Goal: Task Accomplishment & Management: Use online tool/utility

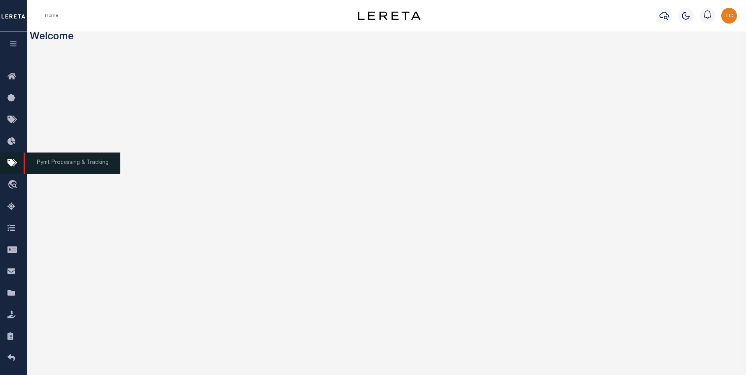
click at [15, 166] on icon at bounding box center [13, 164] width 13 height 10
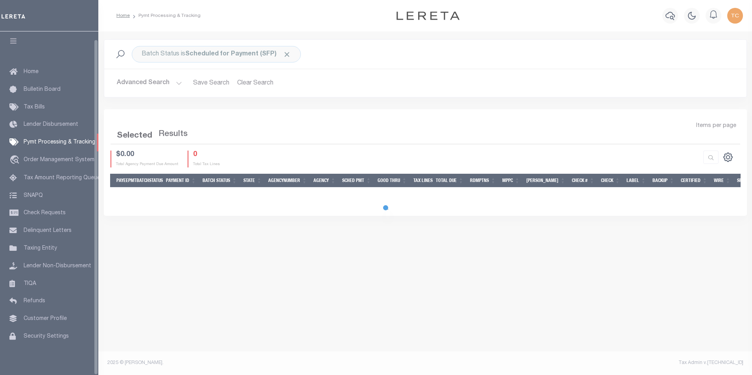
scroll to position [8, 0]
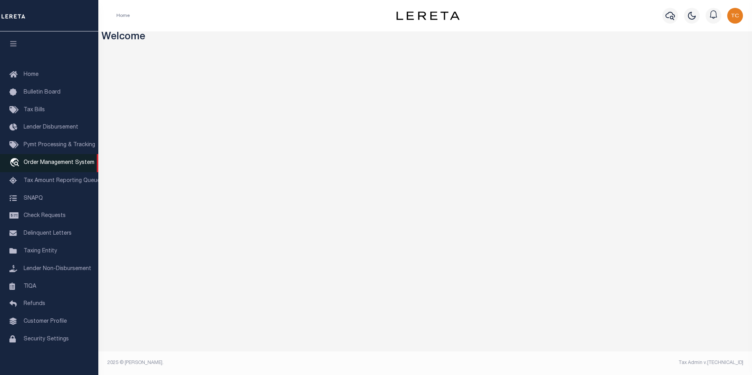
click at [40, 165] on span "Order Management System" at bounding box center [59, 163] width 71 height 6
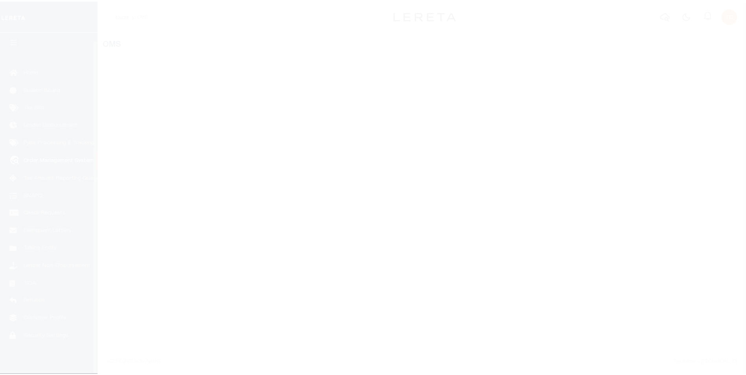
scroll to position [8, 0]
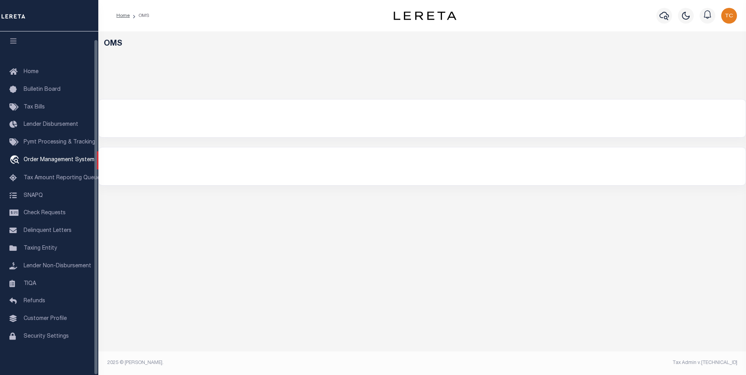
select select "200"
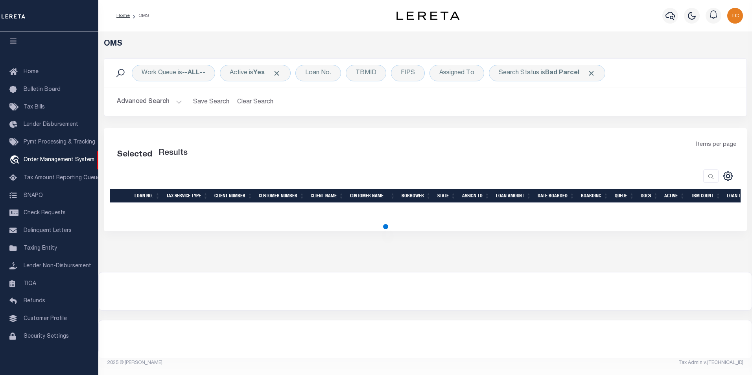
select select "200"
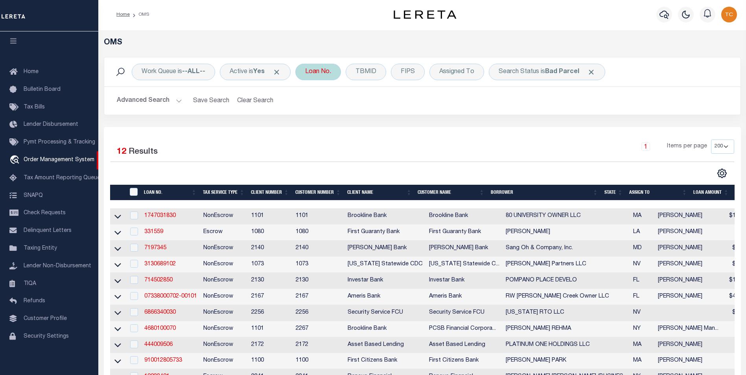
scroll to position [0, 0]
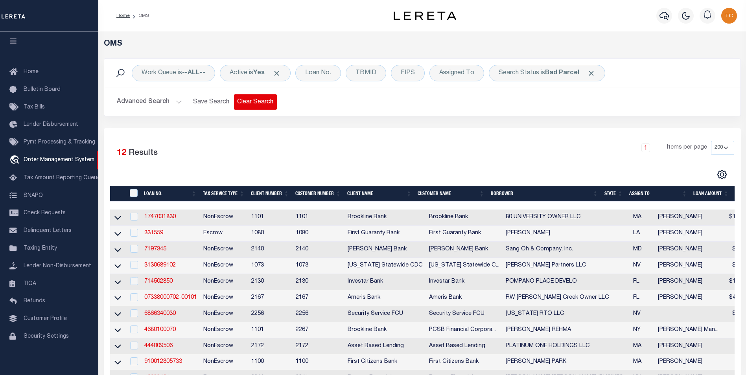
click at [268, 105] on button "Clear Search" at bounding box center [255, 101] width 43 height 15
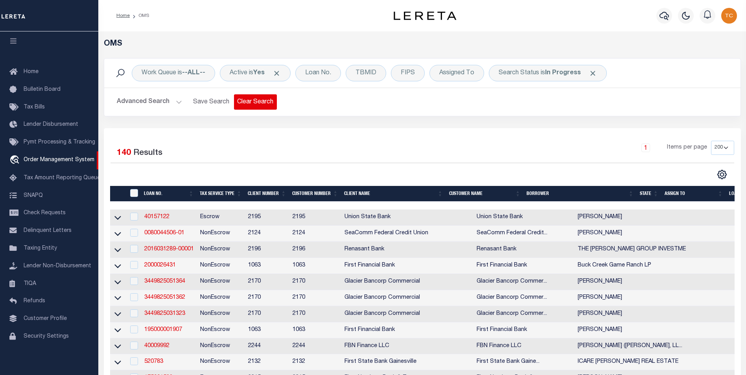
click at [252, 103] on button "Clear Search" at bounding box center [255, 101] width 43 height 15
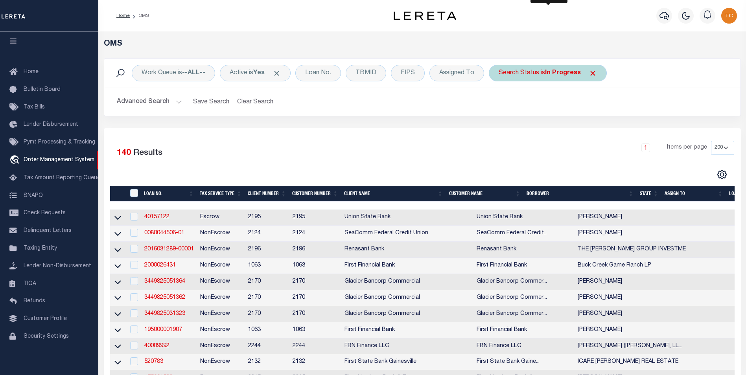
click at [532, 77] on div "Search Status is In Progress" at bounding box center [548, 73] width 118 height 17
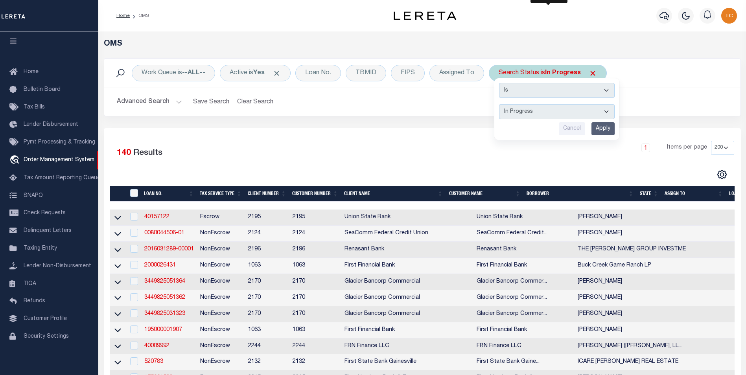
click at [529, 113] on select "Automated Search Bad Parcel Complete Duplicate Parcel High Dollar Reporting In …" at bounding box center [557, 111] width 116 height 15
select select "BP"
click at [500, 104] on select "Automated Search Bad Parcel Complete Duplicate Parcel High Dollar Reporting In …" at bounding box center [557, 111] width 116 height 15
click at [607, 131] on input "Apply" at bounding box center [603, 128] width 23 height 13
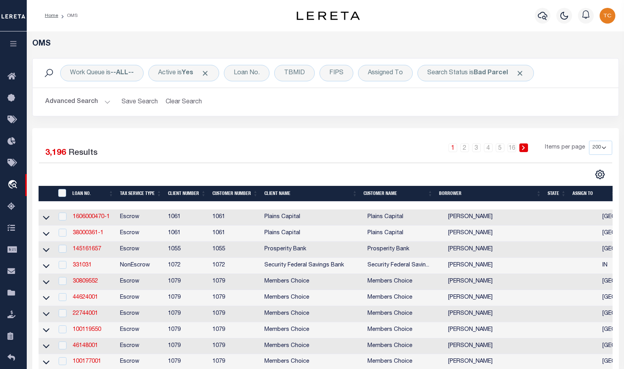
click at [150, 16] on div "Home OMS" at bounding box center [160, 15] width 242 height 17
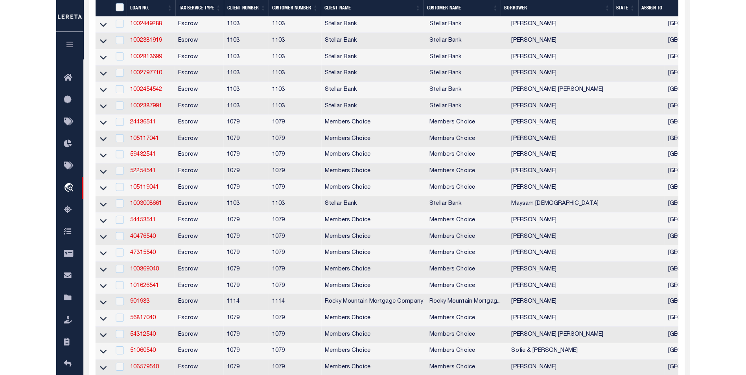
scroll to position [826, 0]
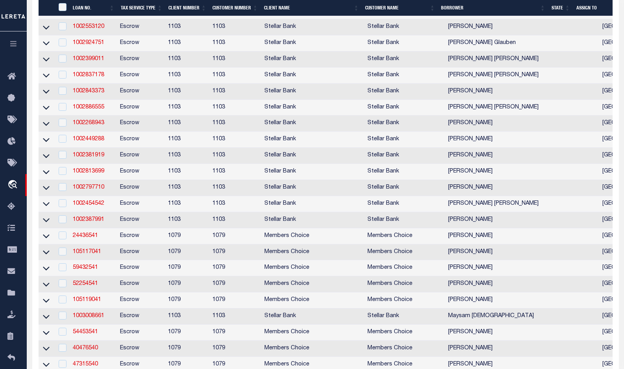
click at [558, 9] on th "State" at bounding box center [560, 8] width 25 height 16
click at [559, 9] on th "State" at bounding box center [560, 8] width 25 height 16
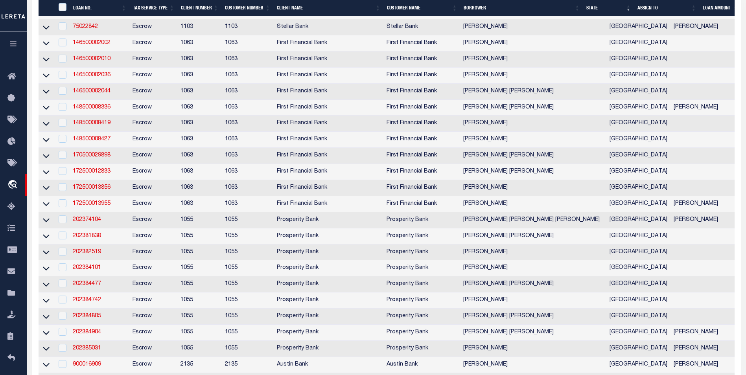
click at [598, 7] on th "State" at bounding box center [608, 8] width 51 height 16
click at [595, 8] on th "State" at bounding box center [608, 8] width 51 height 16
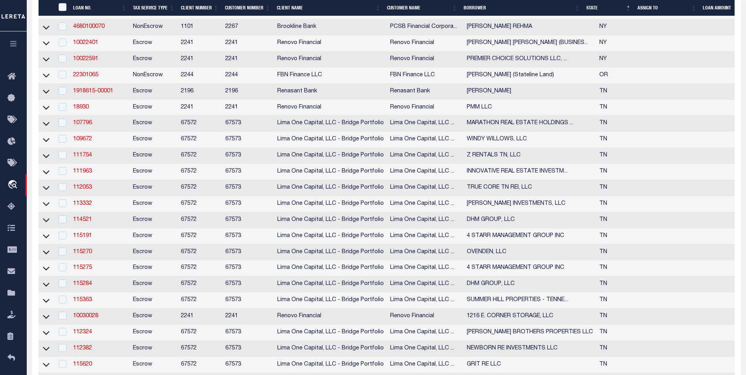
click at [594, 6] on th "State" at bounding box center [608, 8] width 51 height 16
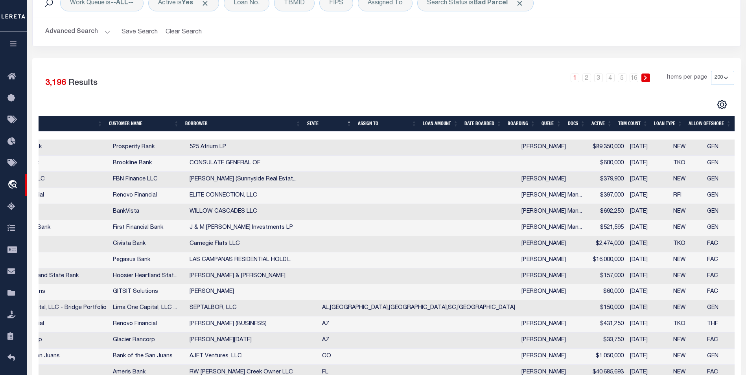
scroll to position [118, 0]
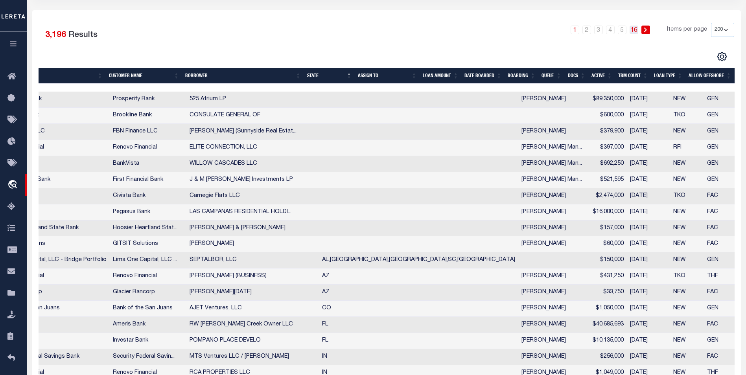
click at [637, 31] on link "16" at bounding box center [634, 30] width 9 height 9
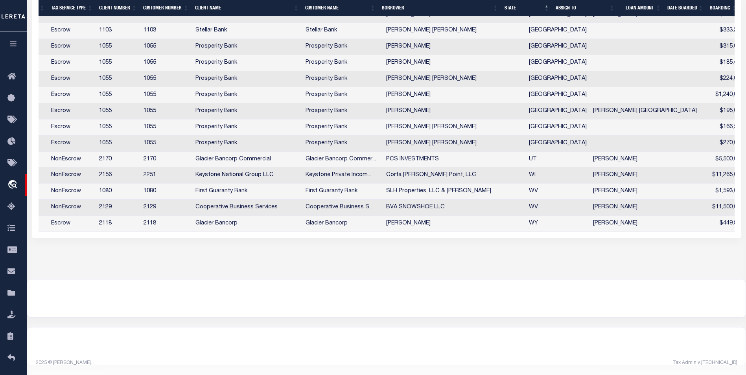
scroll to position [0, 0]
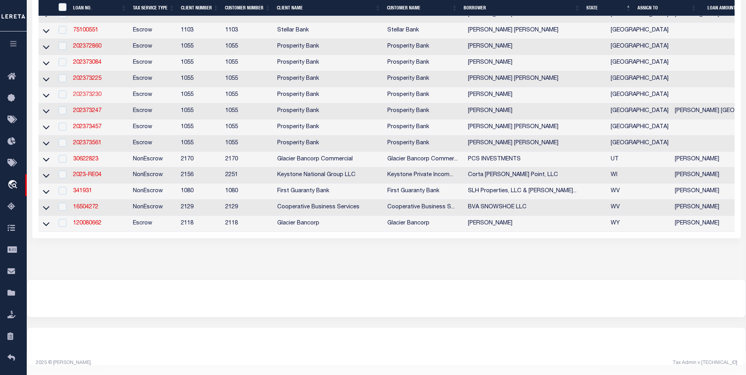
click at [90, 98] on link "202373230" at bounding box center [87, 95] width 28 height 6
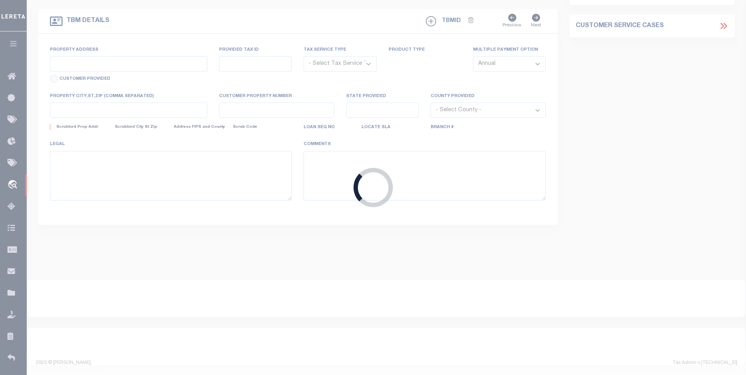
scroll to position [179, 0]
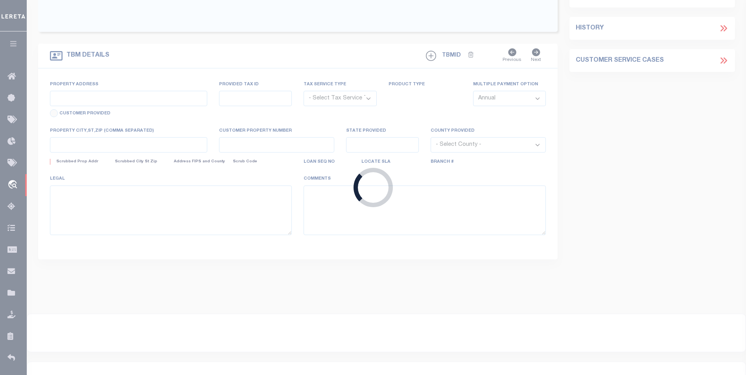
type input "202373230"
type input "TORREY E JACOBY"
select select
type input "19107 E AUSTIN BAYOU CT"
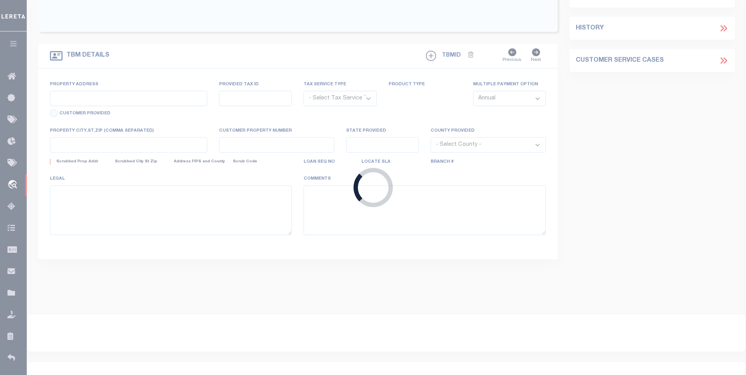
type input "CYPRESS TX 77433"
select select "100"
select select "Escrow"
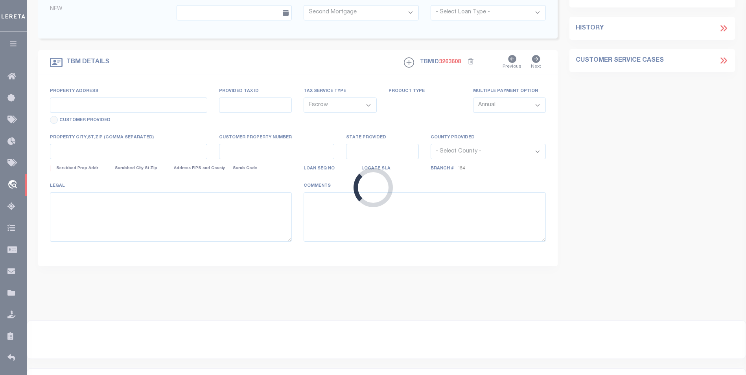
select select "10528"
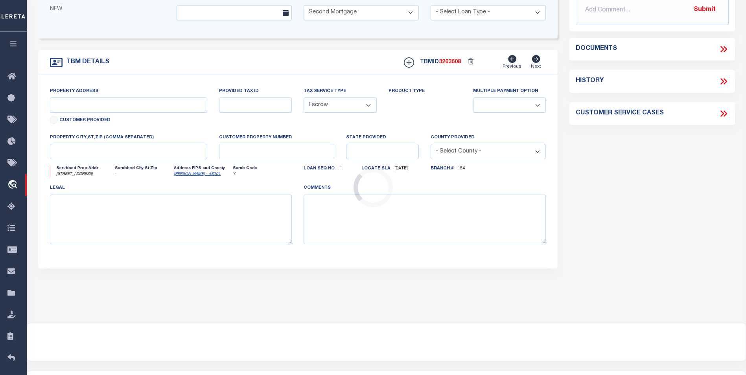
select select "4047"
type input "12119 TAYLORCREST RD"
type input "085-403-000-0004"
select select
type input "[GEOGRAPHIC_DATA]"
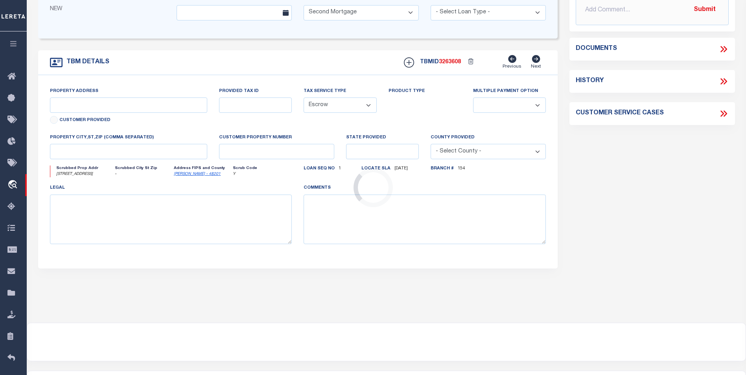
type textarea "LOT 4 BLK 12 MEMORIAL FOREST SEC 2"
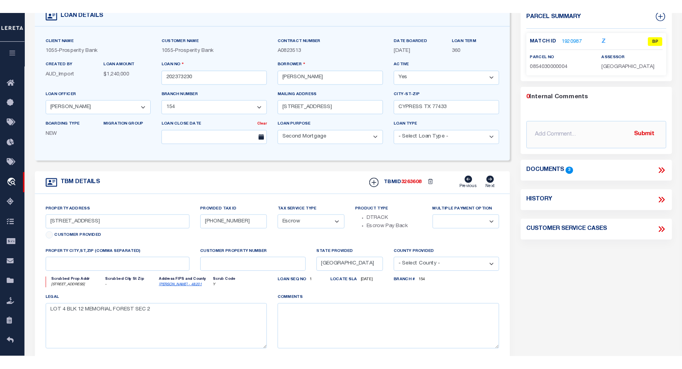
scroll to position [30, 0]
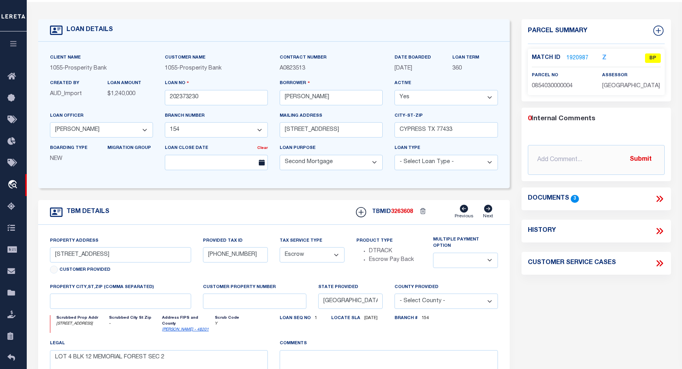
drag, startPoint x: 661, startPoint y: 129, endPoint x: 621, endPoint y: 131, distance: 40.2
click at [621, 131] on div "LOAN DETAILS Client Name 1055" at bounding box center [354, 240] width 655 height 477
click at [582, 59] on link "1920987" at bounding box center [578, 58] width 22 height 8
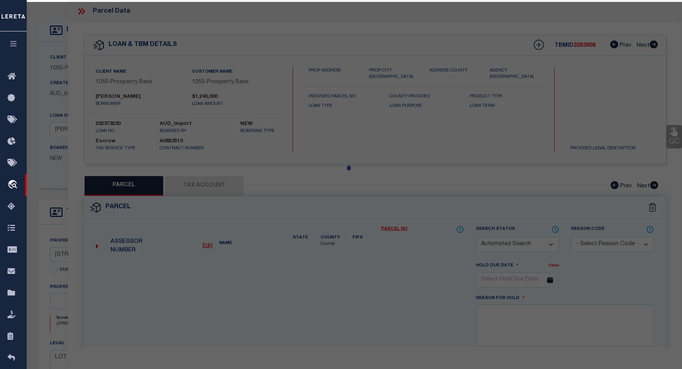
checkbox input "false"
select select "BP"
type input "BRICE ROBIN M"
type input "12119 TAYLORCREST RD"
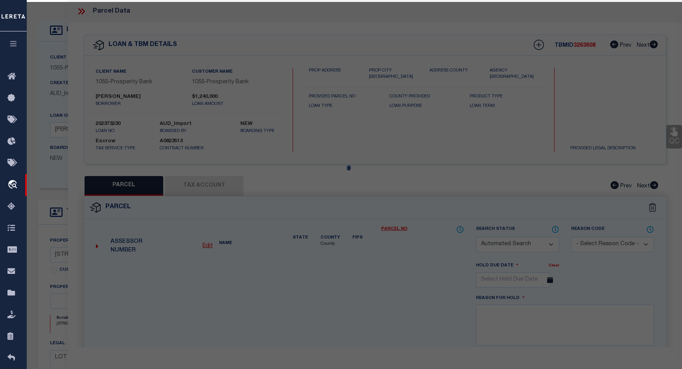
checkbox input "false"
type input "HOUSTON, TX 77024"
type textarea "LT 4 BLK 12 MEMORIAL FOREST SEC 2"
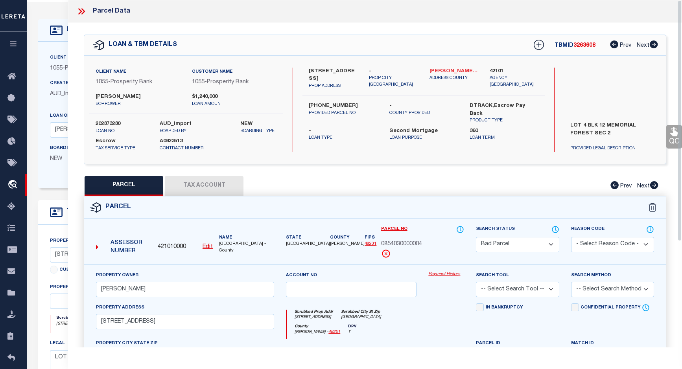
click at [445, 71] on link "Harris - 48201" at bounding box center [454, 72] width 49 height 8
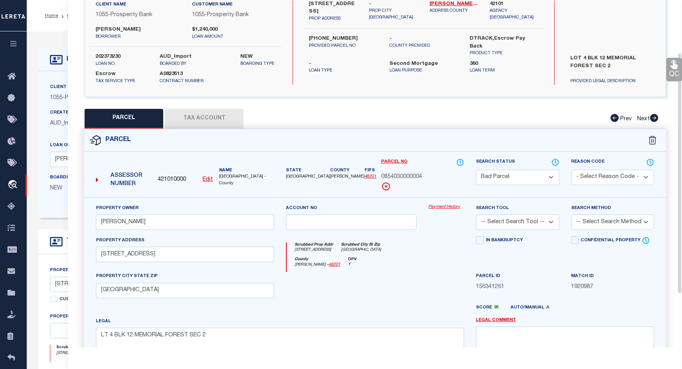
scroll to position [34, 0]
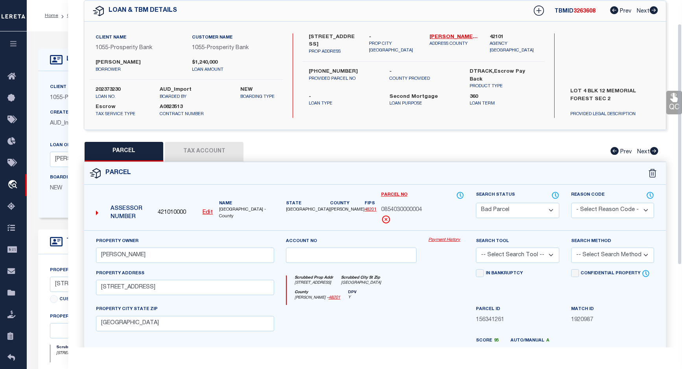
click at [547, 206] on select "Automated Search Bad Parcel Complete Duplicate Parcel High Dollar Reporting In …" at bounding box center [517, 210] width 83 height 15
select select "PC"
click at [476, 203] on select "Automated Search Bad Parcel Complete Duplicate Parcel High Dollar Reporting In …" at bounding box center [517, 210] width 83 height 15
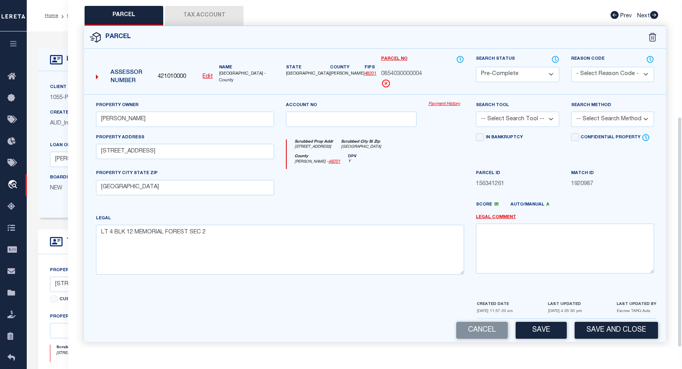
scroll to position [175, 0]
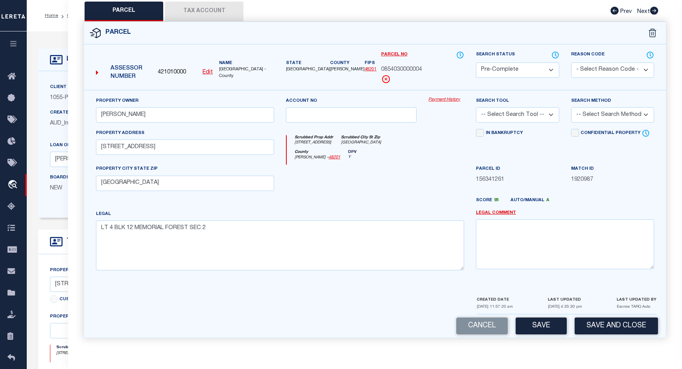
click at [559, 115] on div "Search Tool -- Select Search Tool -- 3rd Party Website Agency File Agency Websi…" at bounding box center [517, 113] width 95 height 32
click at [556, 116] on select "-- Select Search Tool -- 3rd Party Website Agency File Agency Website ATLS CNV-…" at bounding box center [517, 114] width 83 height 15
select select "AGF"
click at [476, 107] on select "-- Select Search Tool -- 3rd Party Website Agency File Agency Website ATLS CNV-…" at bounding box center [517, 114] width 83 height 15
click at [583, 119] on select "-- Select Search Method -- Property Address Legal Liability Info Provided" at bounding box center [612, 114] width 83 height 15
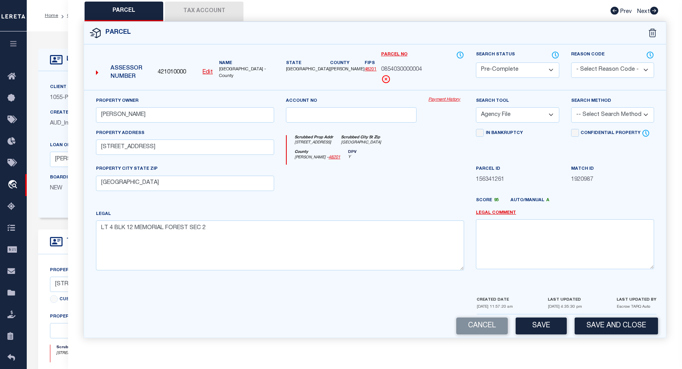
select select "ADD"
click at [571, 107] on select "-- Select Search Method -- Property Address Legal Liability Info Provided" at bounding box center [612, 114] width 83 height 15
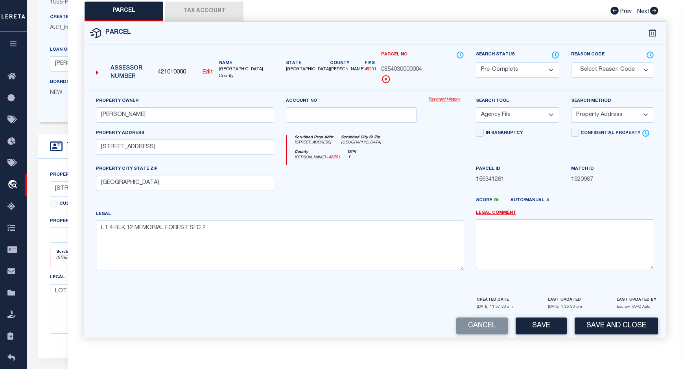
scroll to position [118, 0]
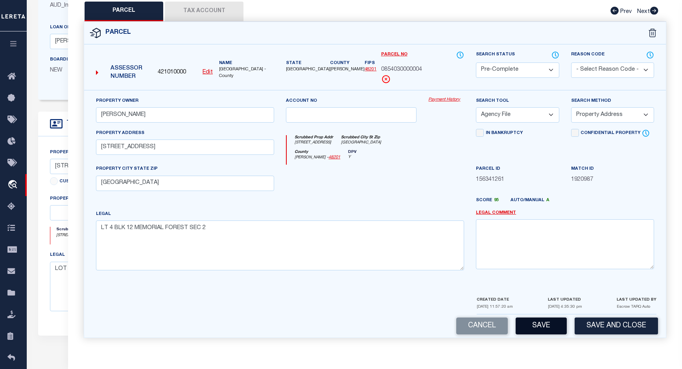
click at [550, 330] on button "Save" at bounding box center [541, 326] width 51 height 17
select select "AS"
select select
checkbox input "false"
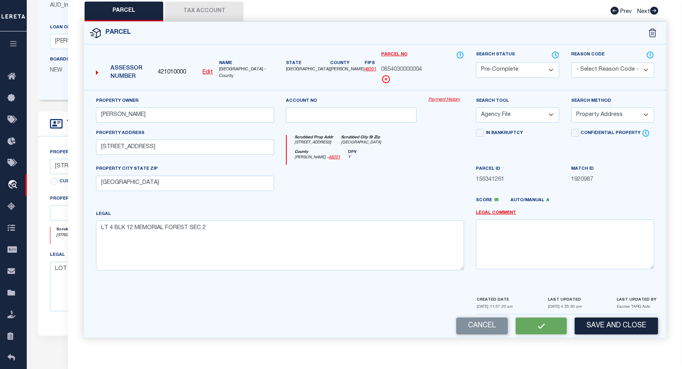
checkbox input "false"
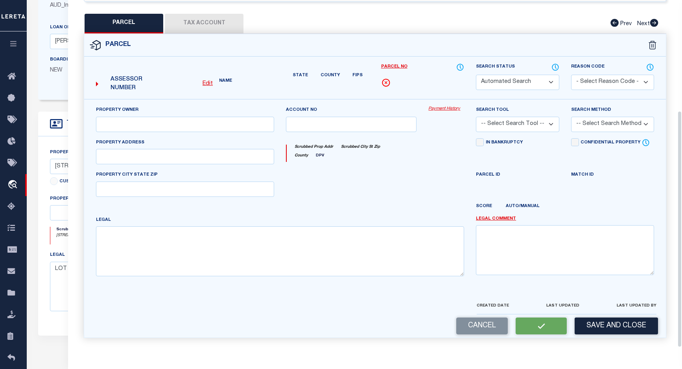
select select "PC"
type input "BRICE ROBIN M"
select select "AGF"
select select "ADD"
type input "12119 TAYLORCREST RD"
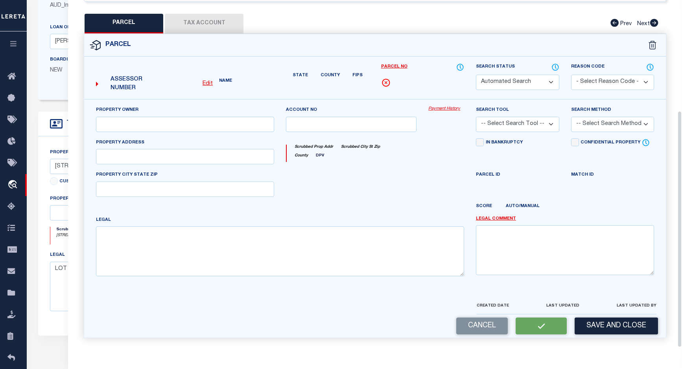
type input "HOUSTON, TX 77024"
type textarea "LT 4 BLK 12 MEMORIAL FOREST SEC 2"
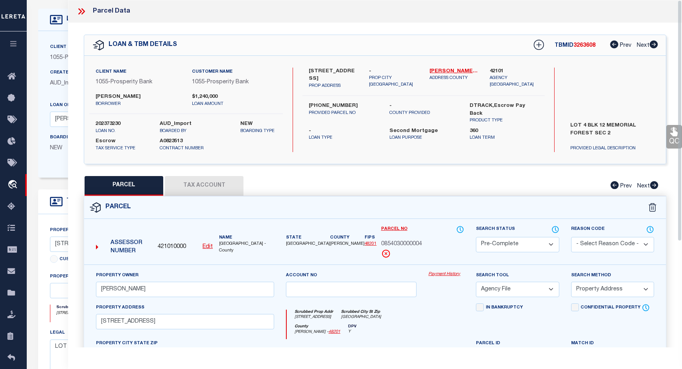
scroll to position [0, 0]
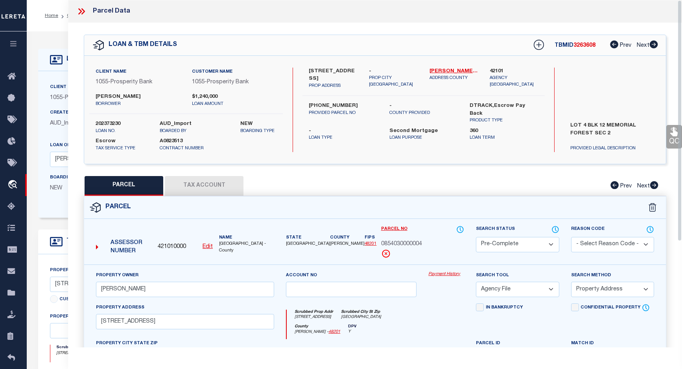
click at [78, 10] on icon at bounding box center [81, 11] width 10 height 10
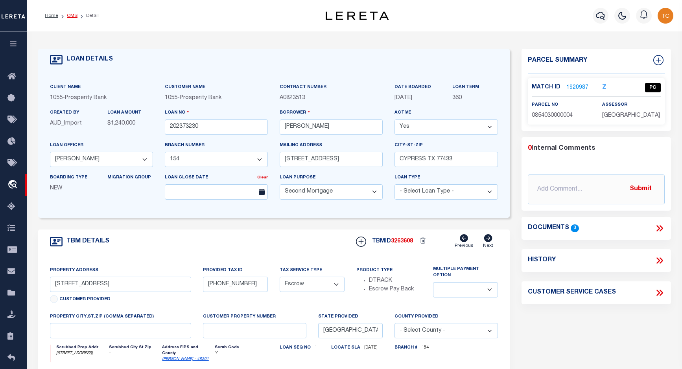
click at [76, 18] on link "OMS" at bounding box center [72, 15] width 11 height 5
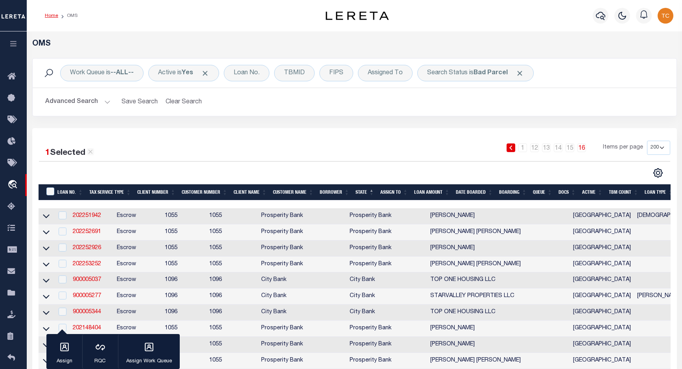
click at [46, 17] on link "Home" at bounding box center [51, 15] width 13 height 5
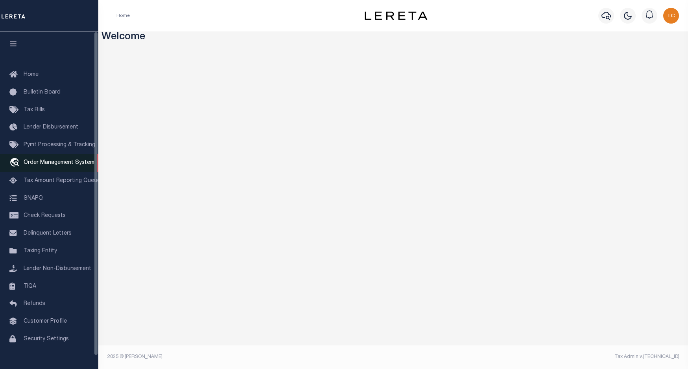
click at [72, 165] on span "Order Management System" at bounding box center [59, 163] width 71 height 6
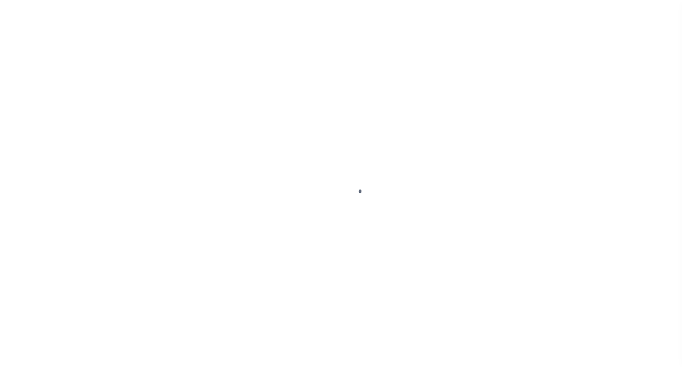
scroll to position [14, 0]
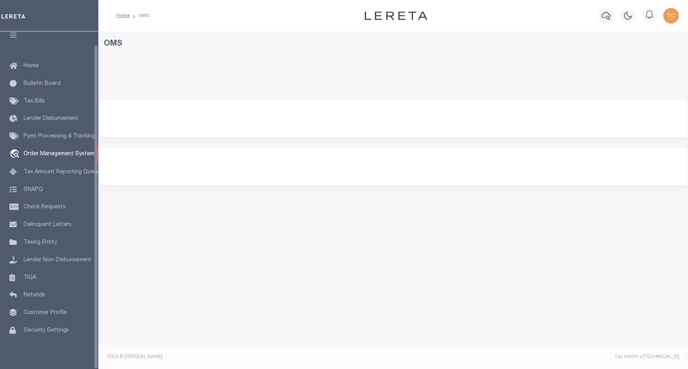
select select "200"
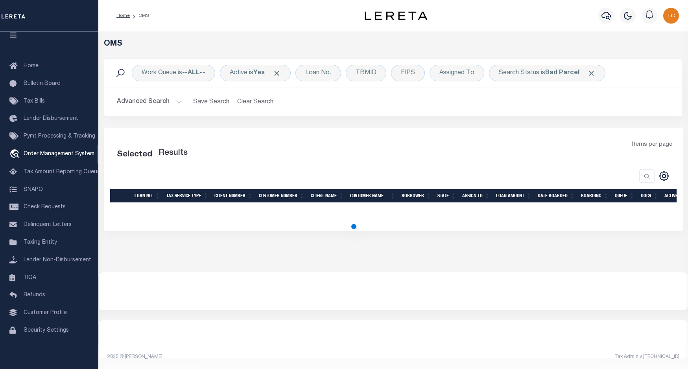
select select "200"
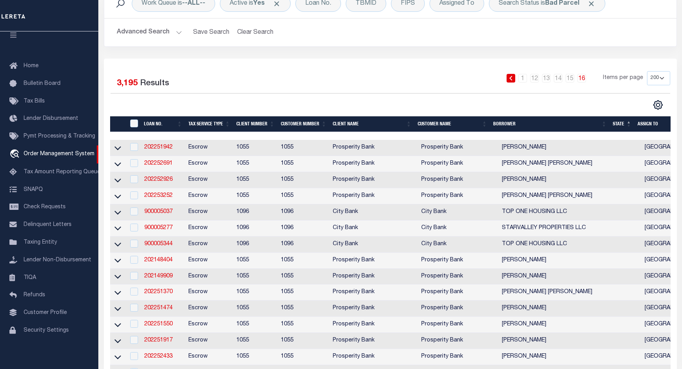
scroll to position [39, 0]
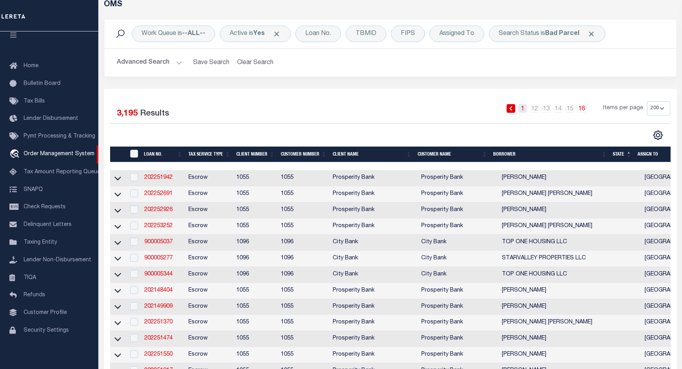
click at [523, 110] on link "1" at bounding box center [523, 108] width 9 height 9
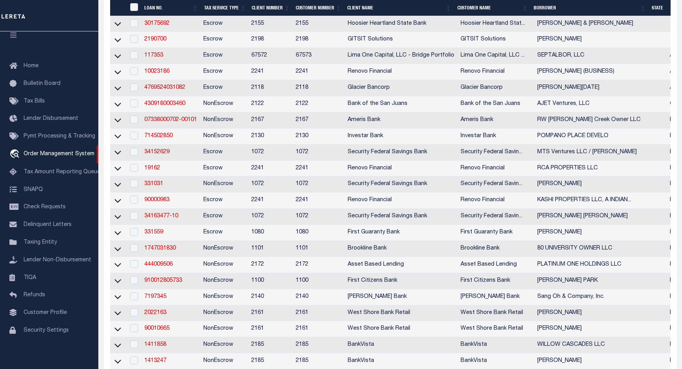
scroll to position [433, 0]
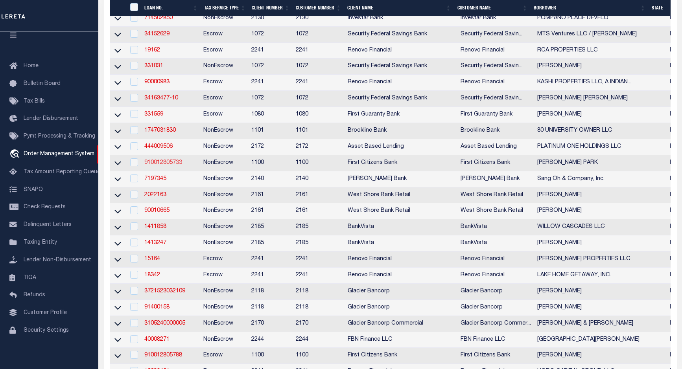
click at [174, 166] on link "910012805733" at bounding box center [163, 163] width 38 height 6
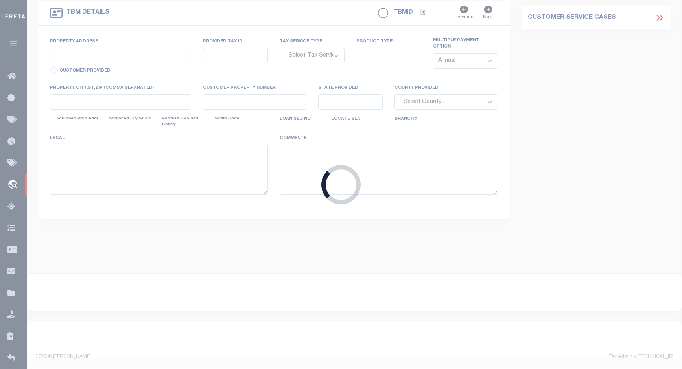
type input "910012805733"
type input "[PERSON_NAME] PARK"
select select
select select "NonEscrow"
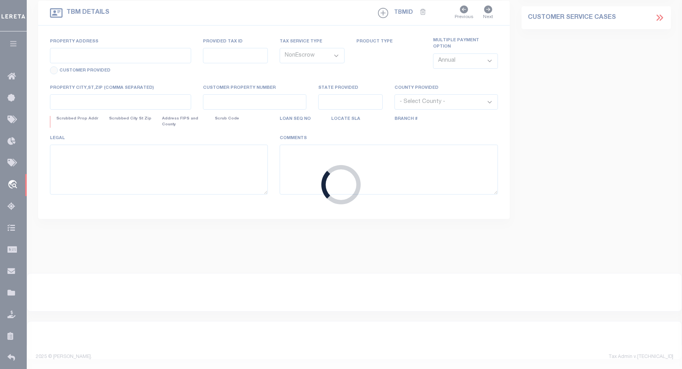
type input "[STREET_ADDRESS]"
select select
type input "MEDFORD MA 02155"
type input "MA"
select select "24361"
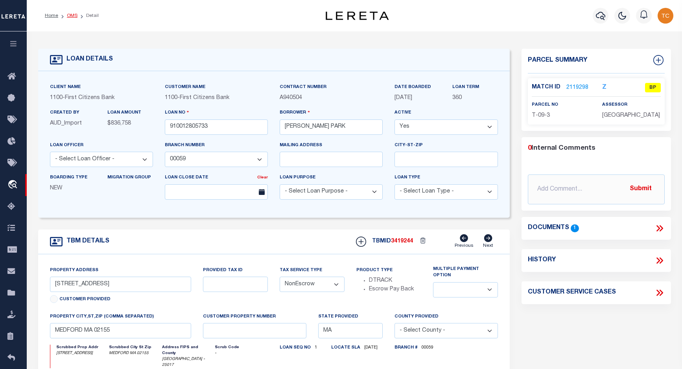
click at [68, 17] on link "OMS" at bounding box center [72, 15] width 11 height 5
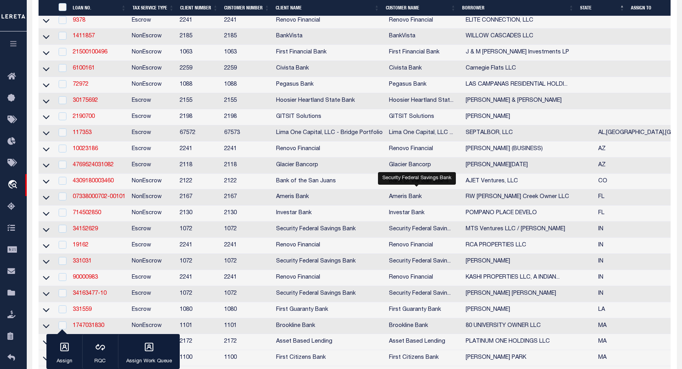
scroll to position [354, 0]
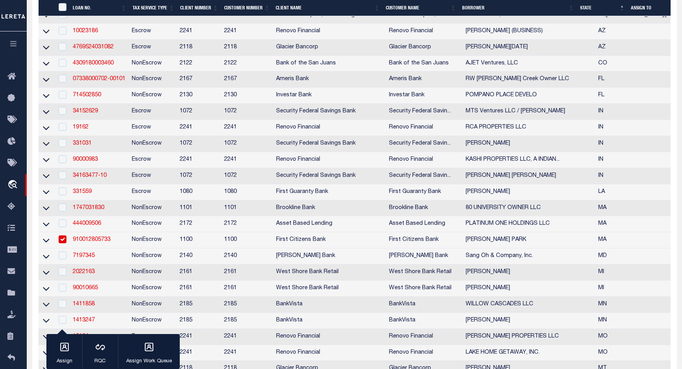
click at [62, 244] on input "checkbox" at bounding box center [63, 240] width 8 height 8
checkbox input "false"
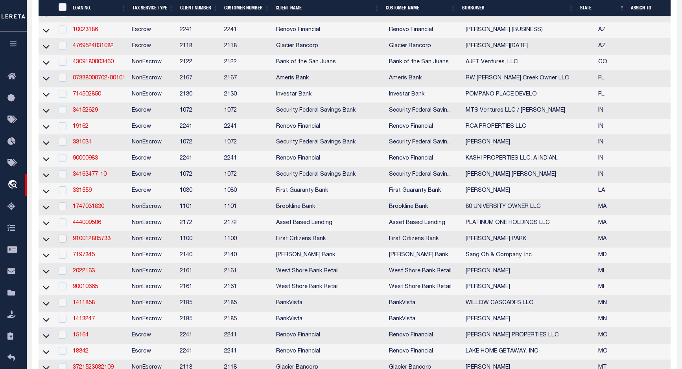
scroll to position [433, 0]
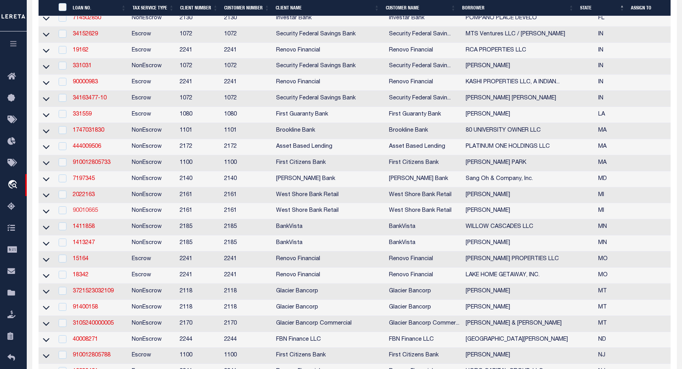
click at [92, 214] on link "90010665" at bounding box center [85, 211] width 25 height 6
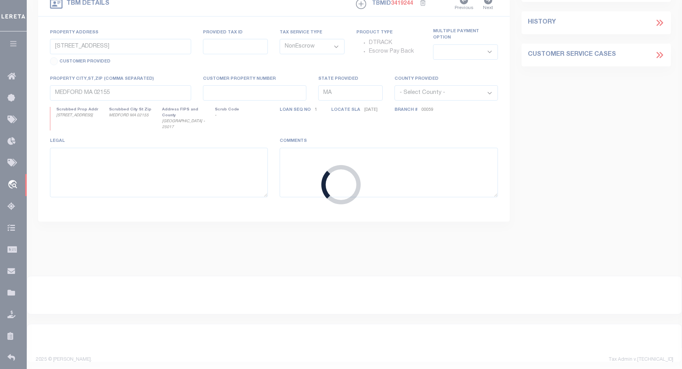
type input "90010665"
type input "[PERSON_NAME]"
select select
select select "100"
type input "747 W BLACKBERRY LN"
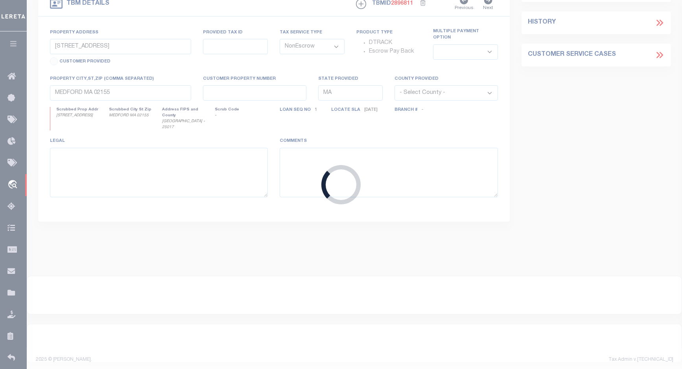
type input "[GEOGRAPHIC_DATA] MI 496825144"
type input "MI"
select select
type textarea "45-043-850-009-00"
select select "4567"
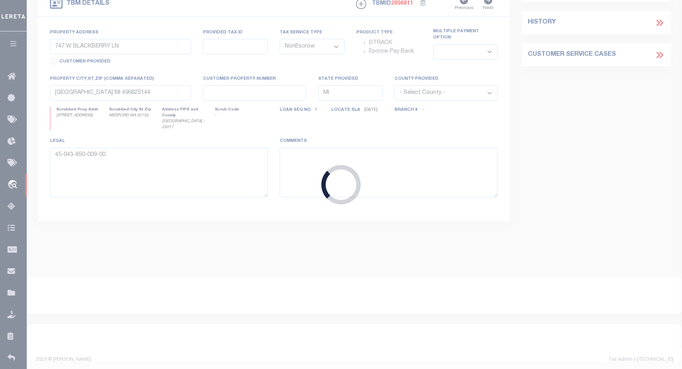
select select
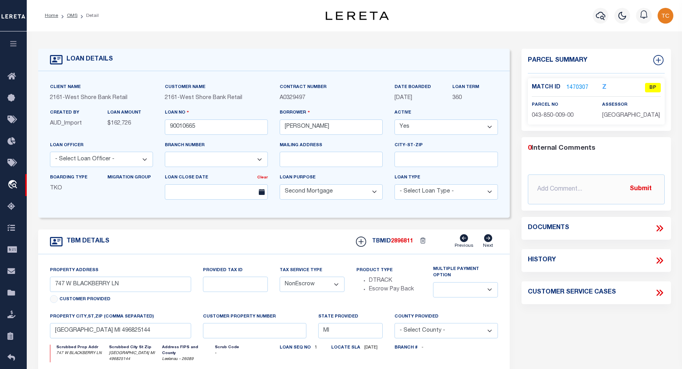
click at [576, 89] on link "1470307" at bounding box center [578, 88] width 22 height 8
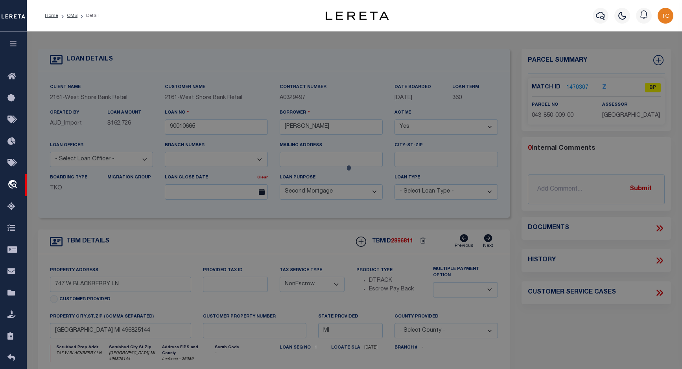
checkbox input "false"
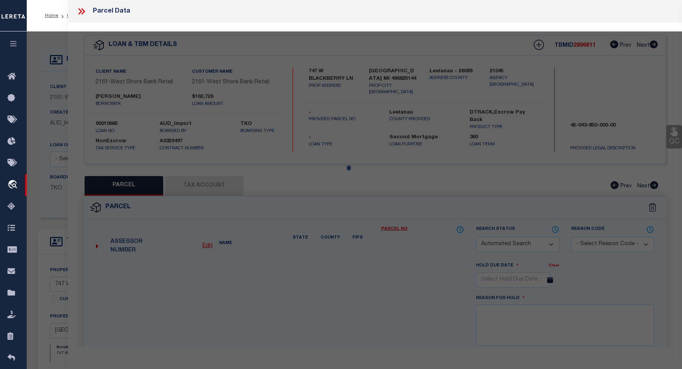
select select "BP"
type input "[PERSON_NAME] L & [PERSON_NAME]"
type input "[STREET_ADDRESS]"
checkbox input "false"
type input "[GEOGRAPHIC_DATA]"
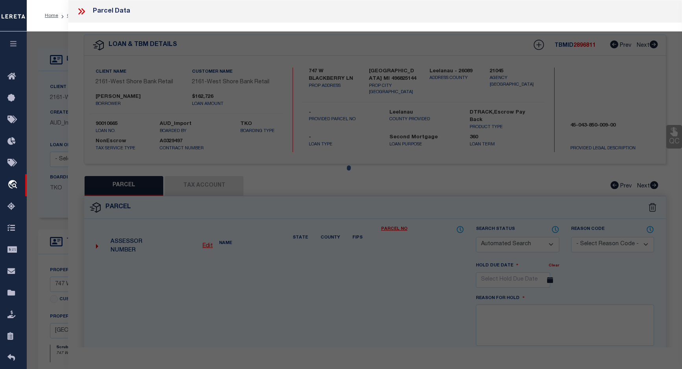
type textarea "LOT 9 WOODED HILLS SUBD VILLAGE OF [GEOGRAPHIC_DATA] 20 T30N R11W 1 A M/L"
type textarea "incorrect parcel"
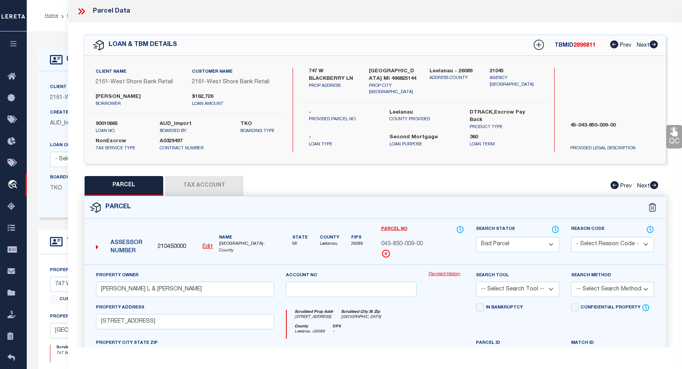
click at [76, 13] on icon at bounding box center [81, 11] width 10 height 10
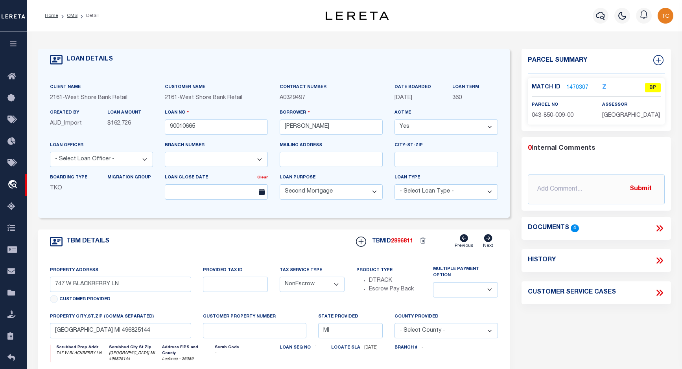
click at [663, 226] on icon at bounding box center [660, 228] width 10 height 10
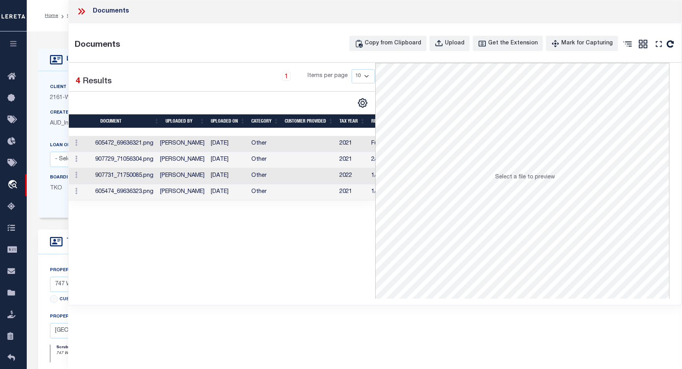
click at [221, 142] on td "[DATE]" at bounding box center [228, 144] width 41 height 16
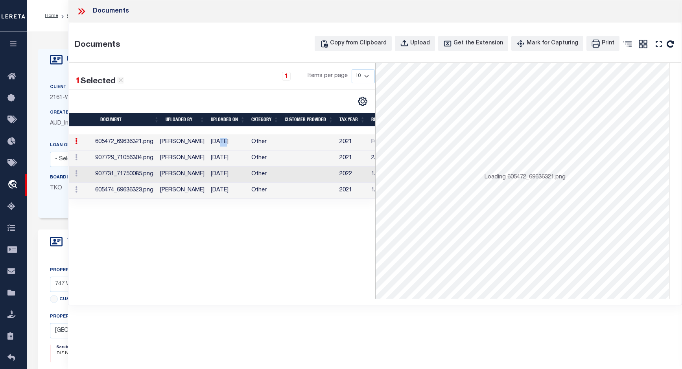
click at [221, 142] on td "[DATE]" at bounding box center [228, 143] width 41 height 16
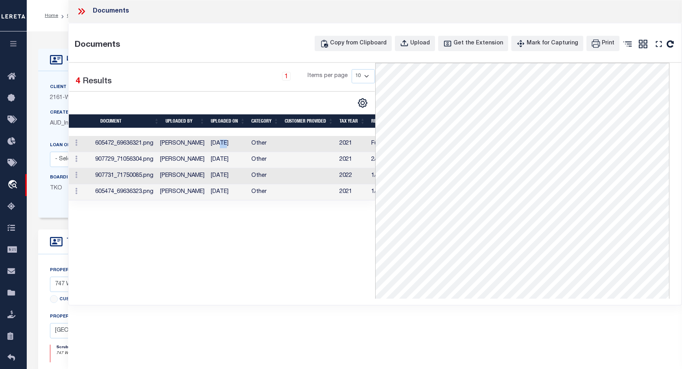
click at [227, 143] on td "[DATE]" at bounding box center [228, 144] width 41 height 16
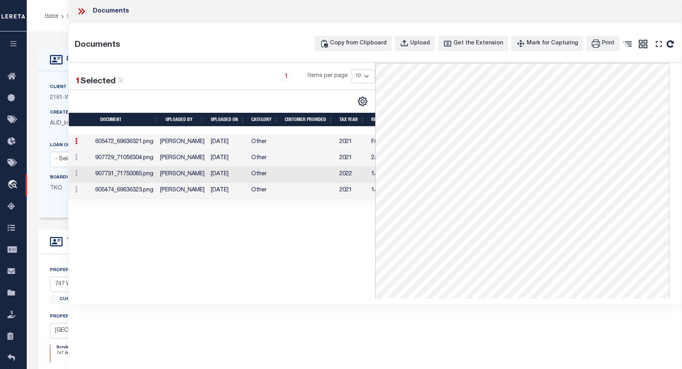
click at [212, 155] on td "[DATE]" at bounding box center [228, 159] width 41 height 16
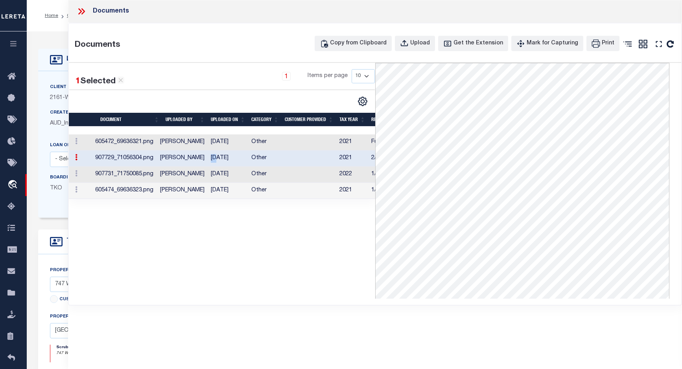
click at [212, 155] on td "[DATE]" at bounding box center [228, 159] width 41 height 16
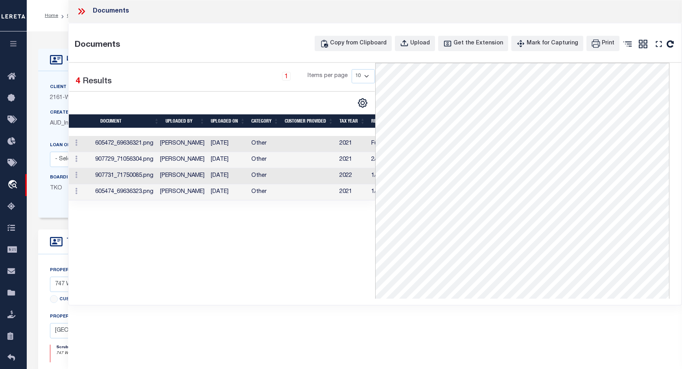
click at [216, 177] on td "[DATE]" at bounding box center [228, 176] width 41 height 16
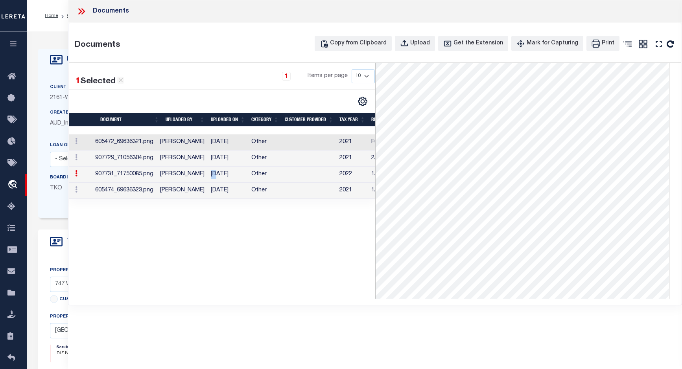
click at [216, 177] on td "[DATE]" at bounding box center [228, 175] width 41 height 16
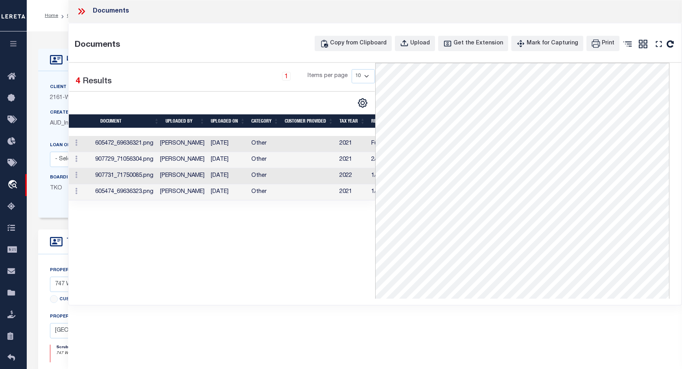
click at [283, 191] on td at bounding box center [309, 193] width 55 height 16
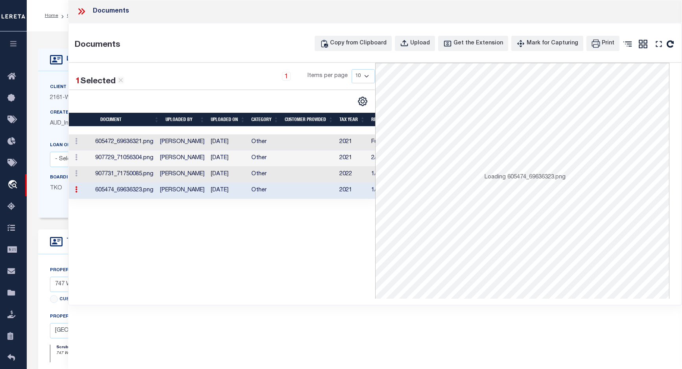
click at [283, 191] on td at bounding box center [309, 191] width 55 height 16
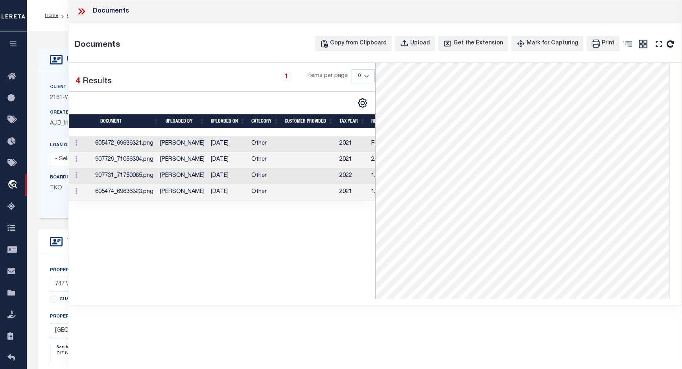
click at [80, 13] on icon at bounding box center [81, 11] width 4 height 6
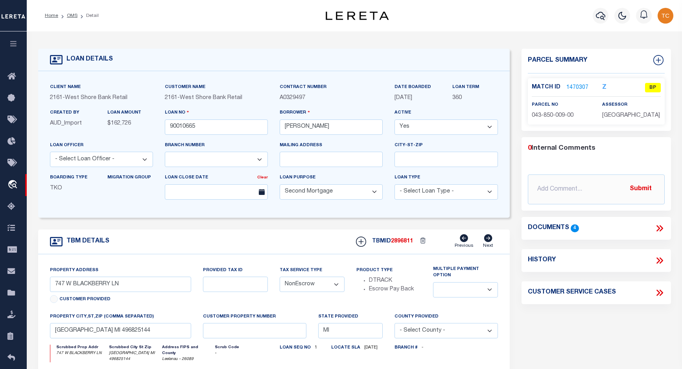
click at [578, 87] on link "1470307" at bounding box center [578, 88] width 22 height 8
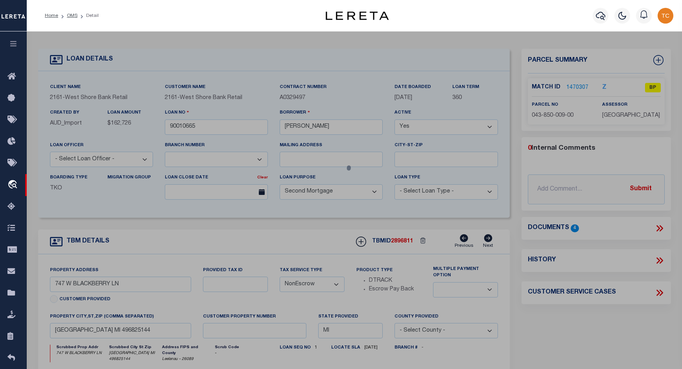
select select "AS"
checkbox input "false"
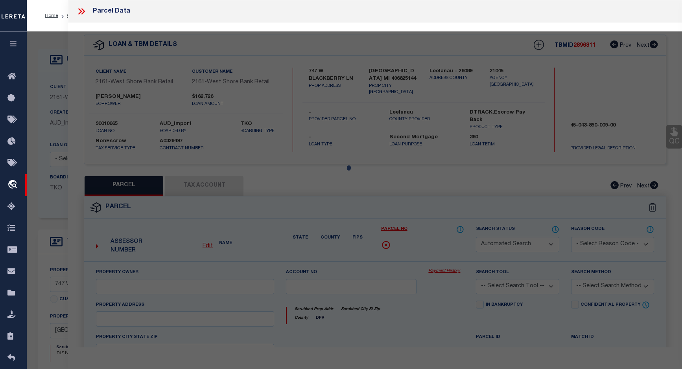
select select "BP"
type input "[PERSON_NAME] L & [PERSON_NAME]"
type input "[STREET_ADDRESS]"
checkbox input "false"
type input "[GEOGRAPHIC_DATA]"
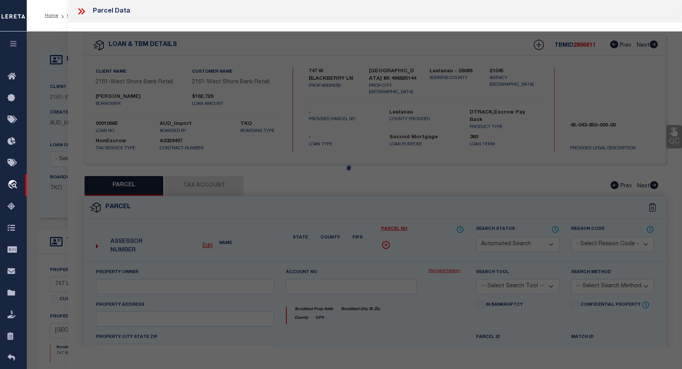
type textarea "LOT 9 WOODED HILLS SUBD VILLAGE OF [GEOGRAPHIC_DATA] 20 T30N R11W 1 A M/L"
type textarea "incorrect parcel"
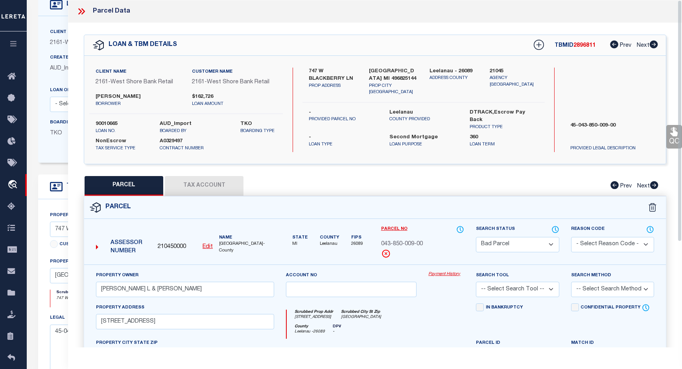
scroll to position [39, 0]
